Goal: Transaction & Acquisition: Purchase product/service

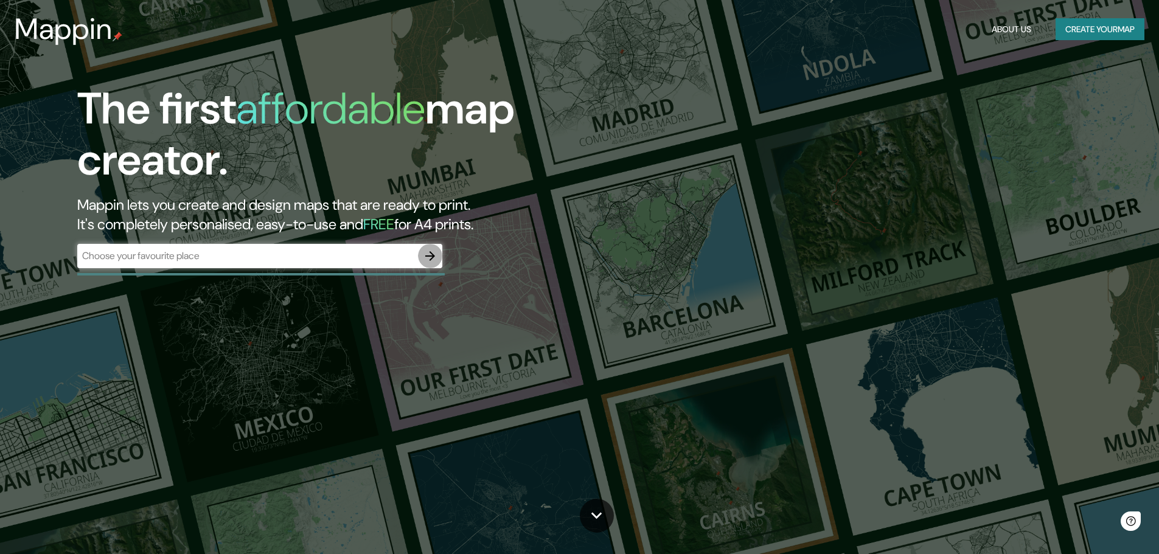
click at [430, 250] on icon "button" at bounding box center [430, 256] width 15 height 15
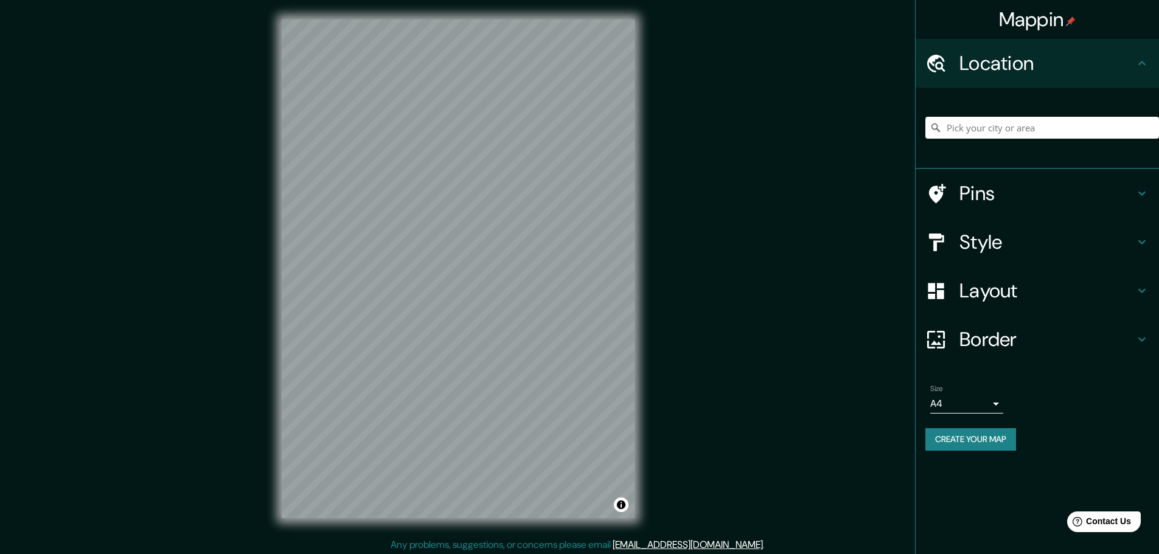
click at [1044, 239] on h4 "Style" at bounding box center [1047, 242] width 175 height 24
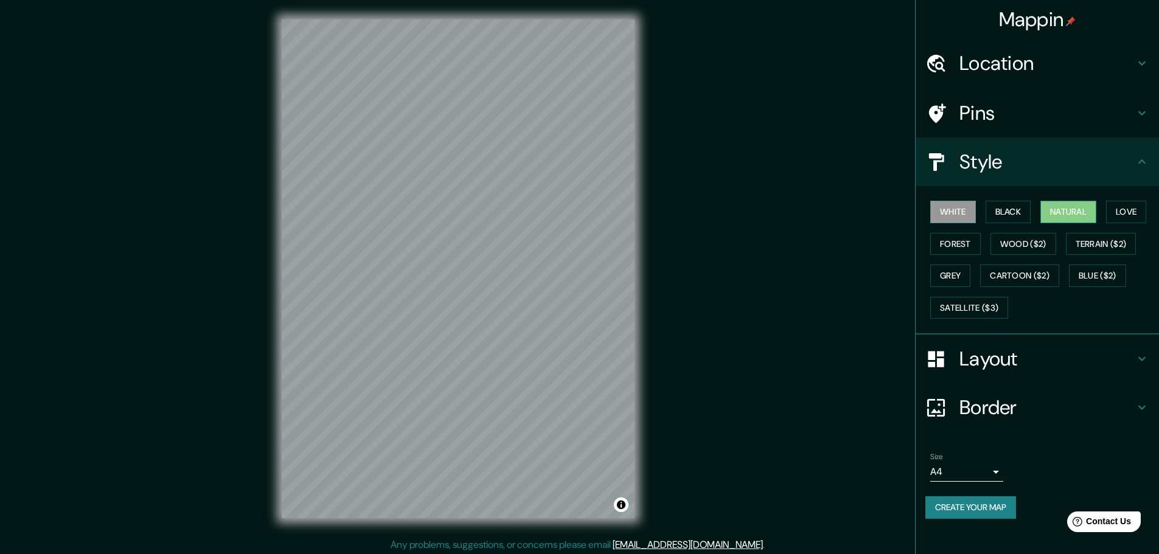
click at [1082, 212] on button "Natural" at bounding box center [1068, 212] width 56 height 23
click at [665, 140] on div "Mappin Location Pins Style White Black Natural Love Forest Wood ($2) Terrain ($…" at bounding box center [579, 278] width 1159 height 557
click at [234, 352] on div "Mappin Location Pins Style White Black Natural Love Forest Wood ($2) Terrain ($…" at bounding box center [579, 278] width 1159 height 557
click at [719, 114] on div "Mappin Location Pins Style White Black Natural Love Forest Wood ($2) Terrain ($…" at bounding box center [579, 278] width 1159 height 557
click at [949, 207] on button "White" at bounding box center [953, 212] width 46 height 23
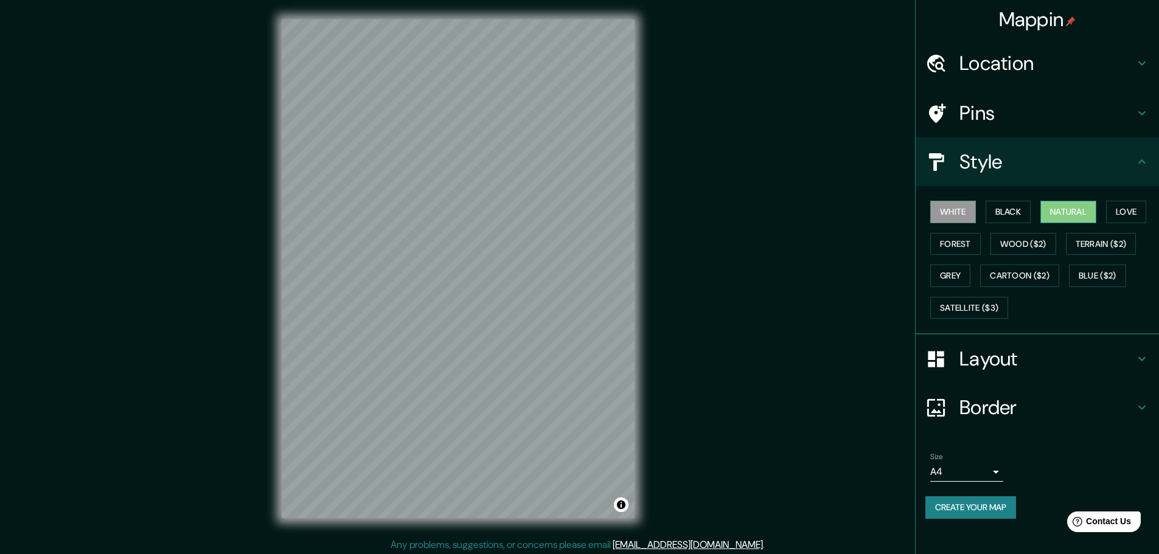
click at [1073, 209] on button "Natural" at bounding box center [1068, 212] width 56 height 23
click at [1008, 96] on div "Pins" at bounding box center [1037, 113] width 243 height 49
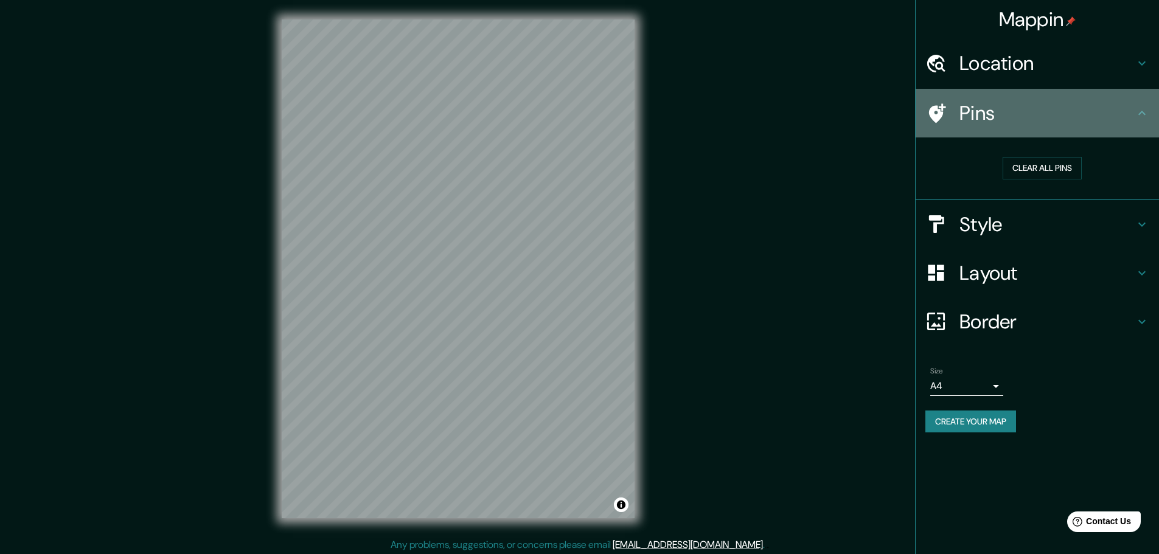
click at [1020, 108] on h4 "Pins" at bounding box center [1047, 113] width 175 height 24
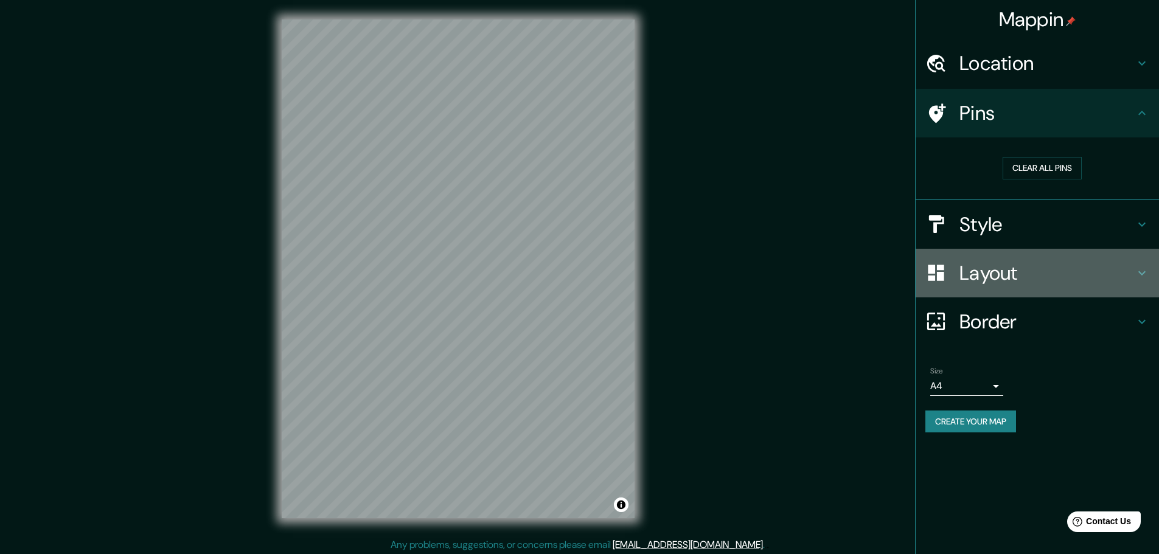
click at [1051, 285] on div "Layout" at bounding box center [1037, 273] width 243 height 49
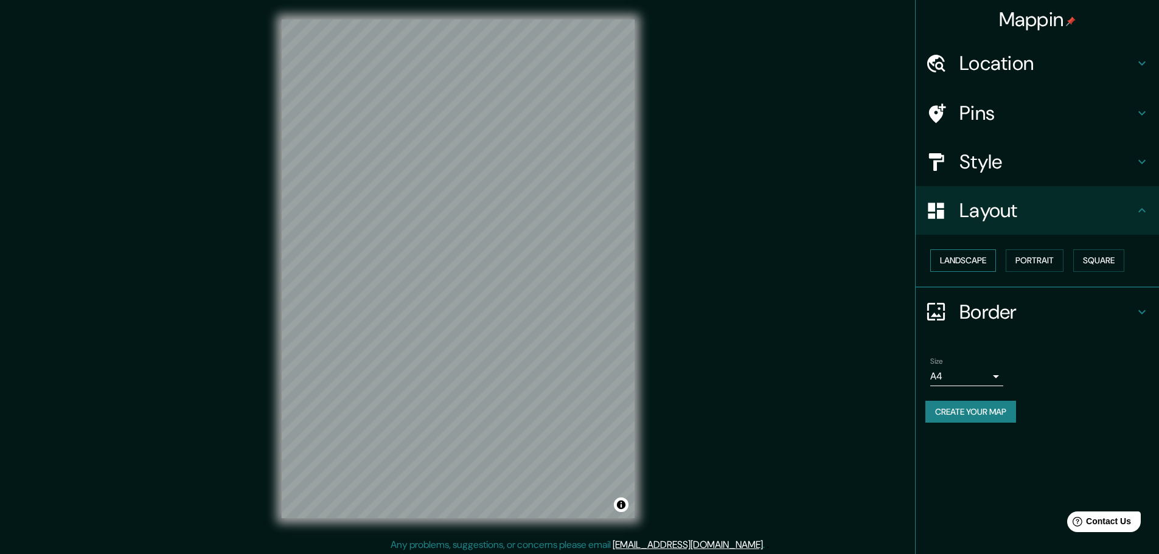
click at [946, 261] on button "Landscape" at bounding box center [963, 260] width 66 height 23
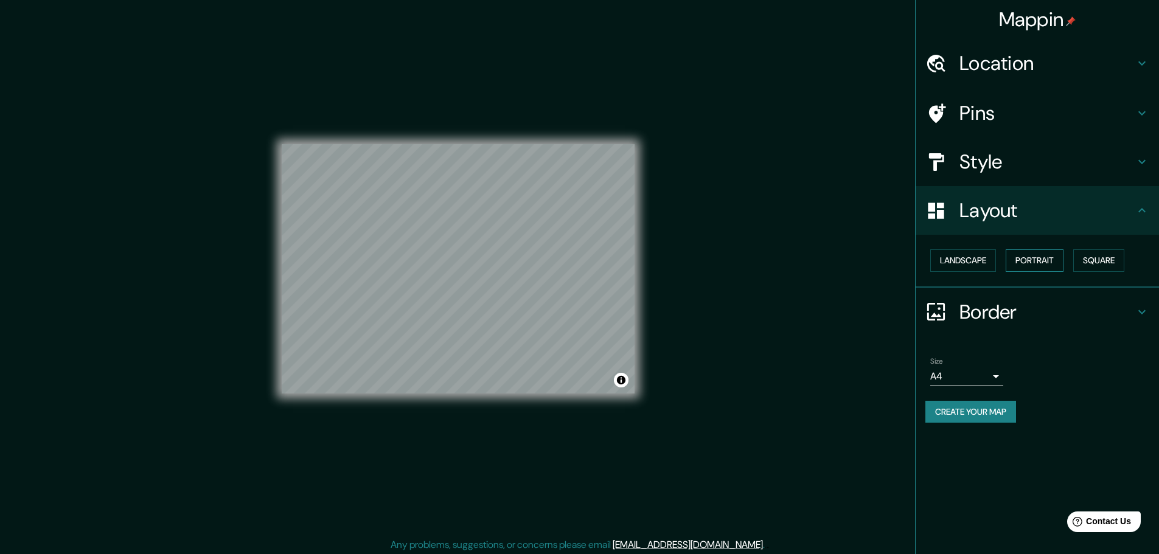
click at [1048, 260] on button "Portrait" at bounding box center [1035, 260] width 58 height 23
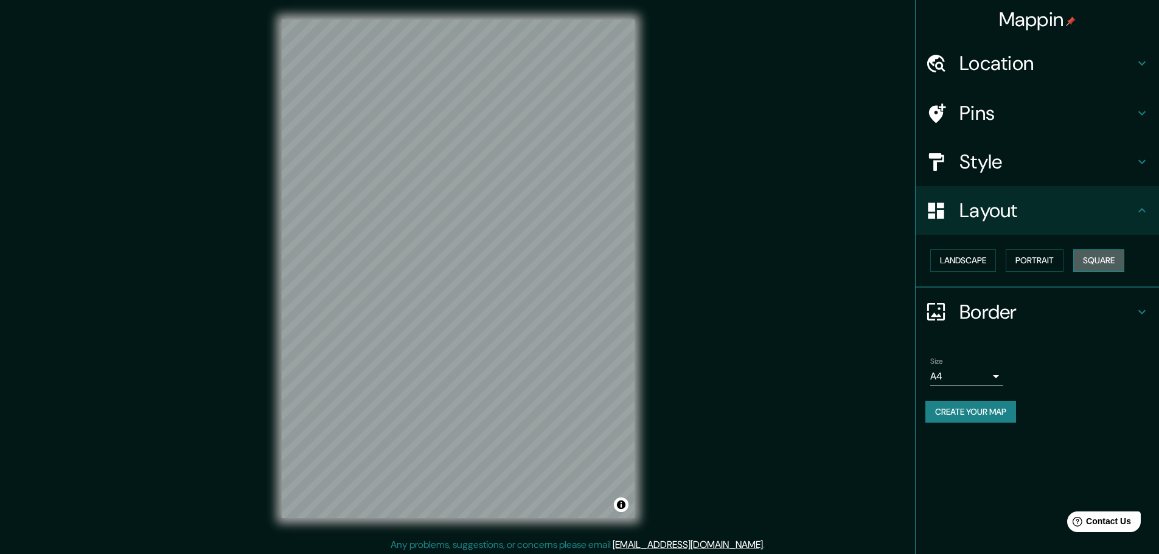
click at [1110, 267] on button "Square" at bounding box center [1098, 260] width 51 height 23
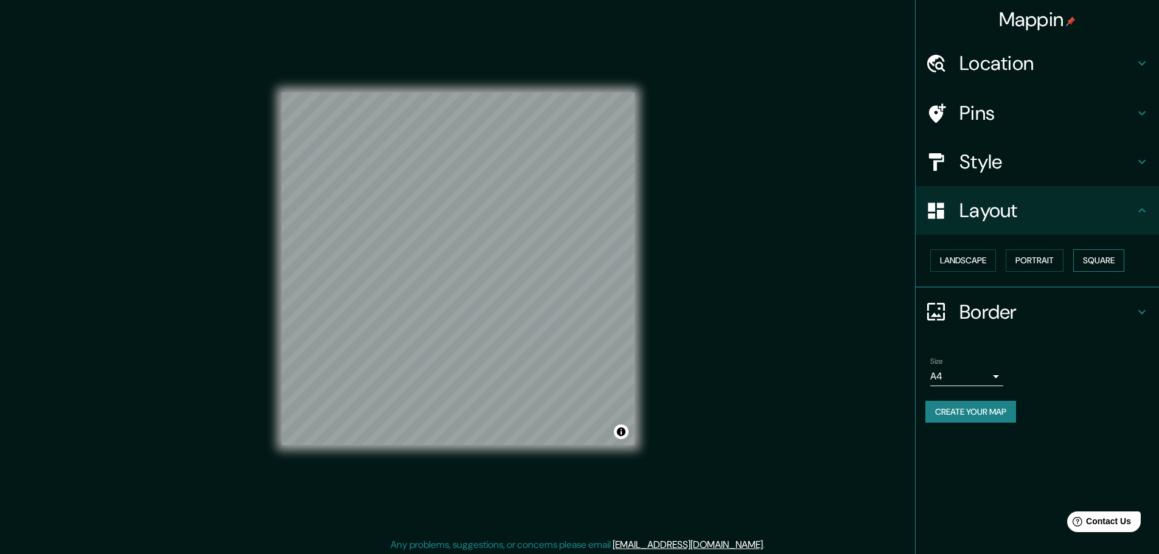
click at [1076, 259] on button "Square" at bounding box center [1098, 260] width 51 height 23
click at [1020, 264] on button "Portrait" at bounding box center [1035, 260] width 58 height 23
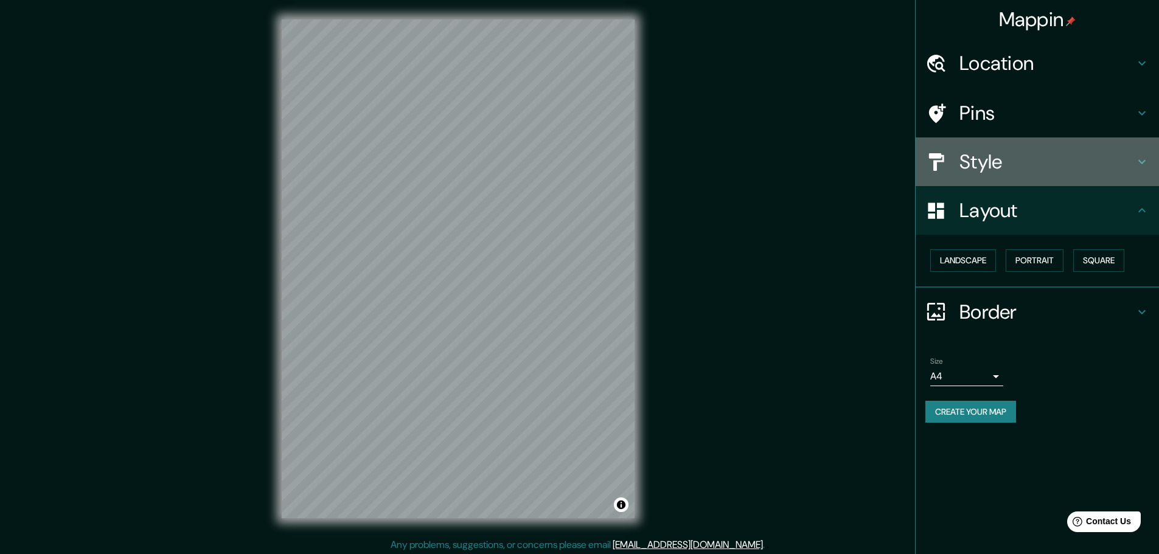
click at [1004, 141] on div "Style" at bounding box center [1037, 162] width 243 height 49
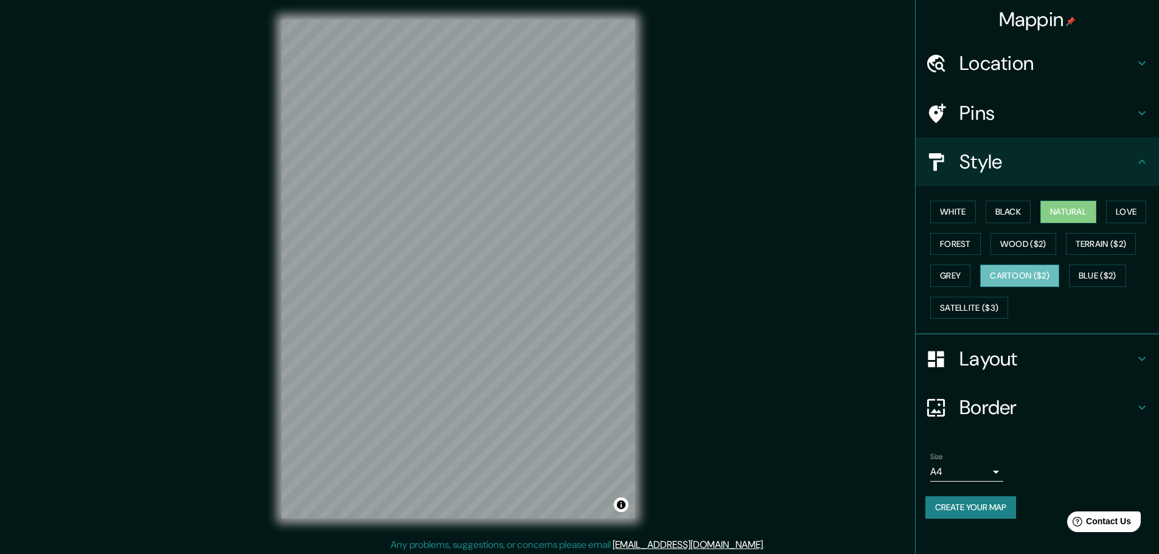
click at [1022, 285] on button "Cartoon ($2)" at bounding box center [1019, 276] width 79 height 23
click at [1108, 271] on button "Blue ($2)" at bounding box center [1097, 276] width 57 height 23
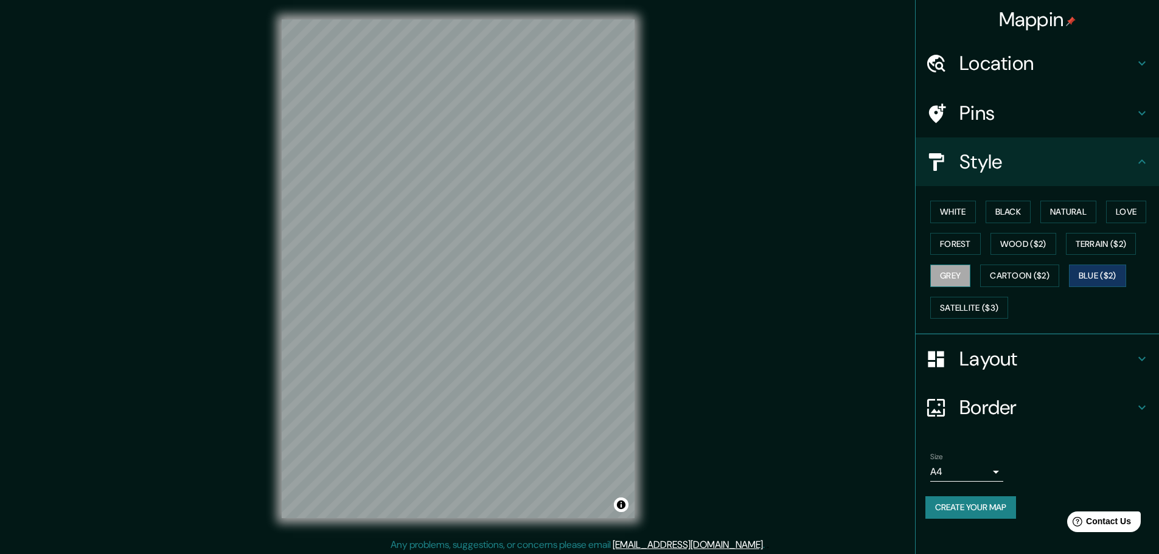
click at [970, 275] on button "Grey" at bounding box center [950, 276] width 40 height 23
click at [983, 305] on button "Satellite ($3)" at bounding box center [969, 308] width 78 height 23
